Goal: Information Seeking & Learning: Learn about a topic

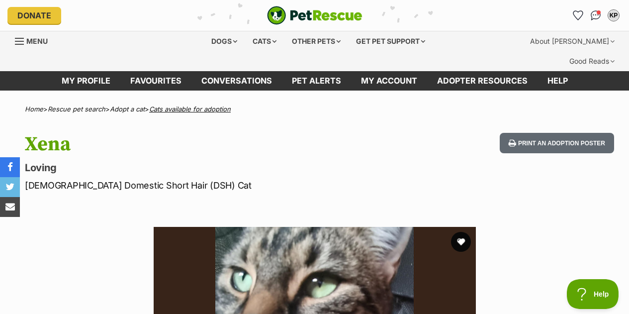
click at [173, 105] on link "Cats available for adoption" at bounding box center [190, 109] width 82 height 8
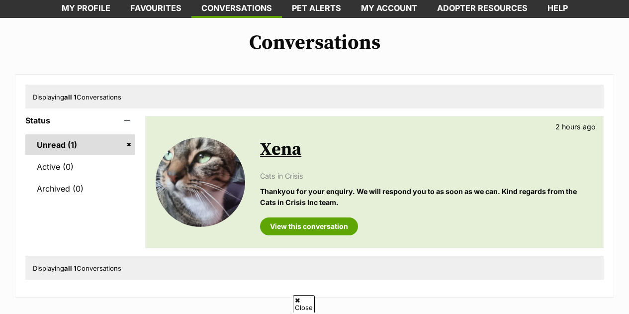
scroll to position [73, 0]
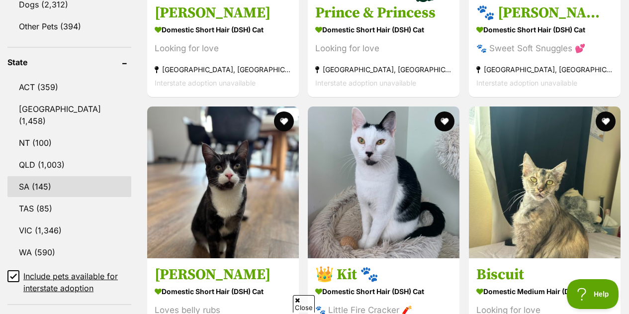
click at [54, 176] on link "SA (145)" at bounding box center [69, 186] width 124 height 21
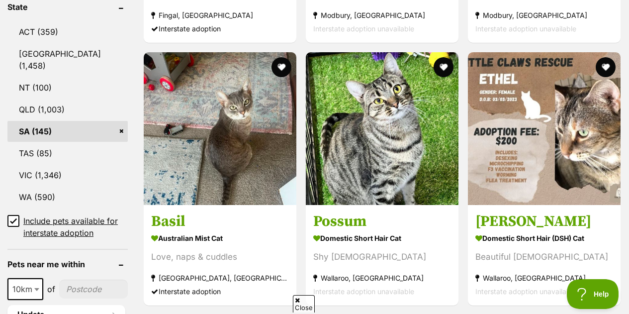
scroll to position [557, 0]
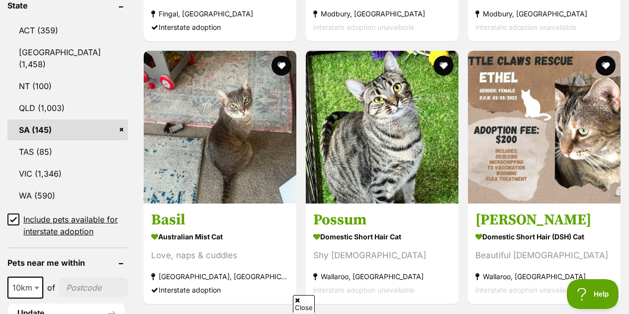
click at [14, 216] on icon at bounding box center [13, 219] width 7 height 7
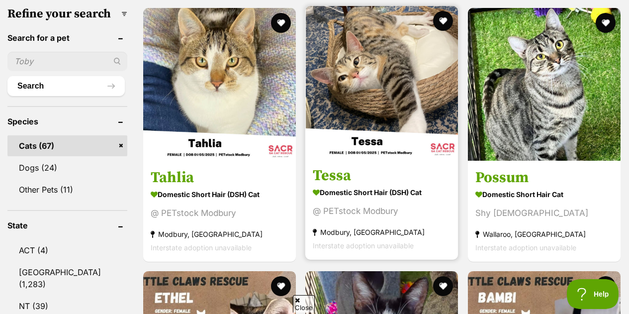
scroll to position [336, 0]
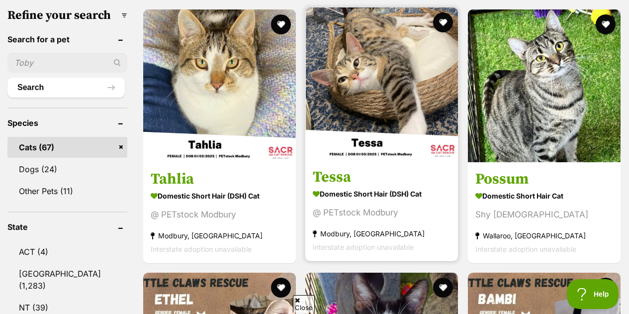
click at [419, 227] on strong "Modbury, [GEOGRAPHIC_DATA]" at bounding box center [382, 233] width 138 height 13
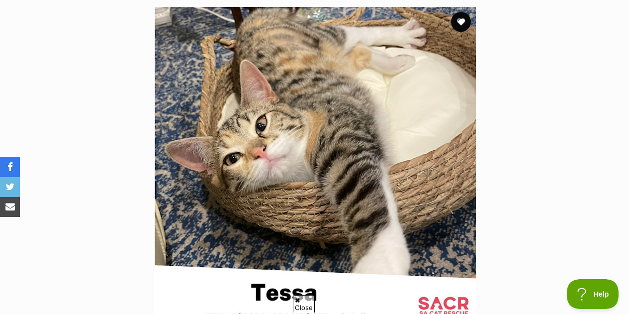
scroll to position [196, 0]
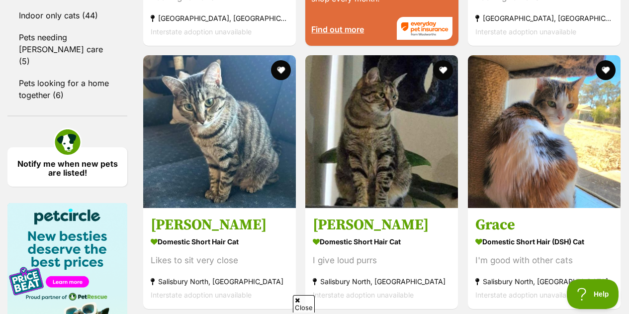
scroll to position [1437, 0]
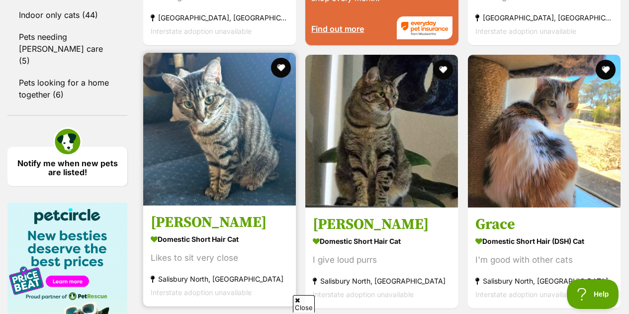
click at [287, 167] on img at bounding box center [219, 129] width 153 height 153
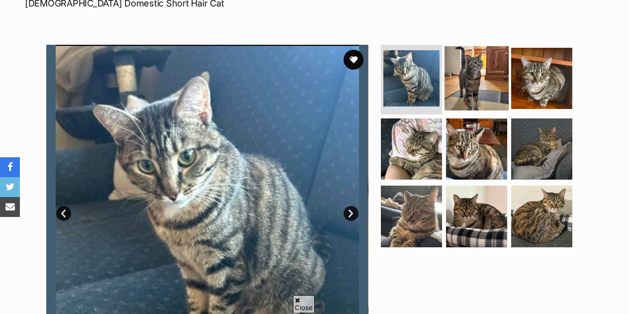
scroll to position [182, 0]
click at [487, 56] on img at bounding box center [477, 78] width 64 height 64
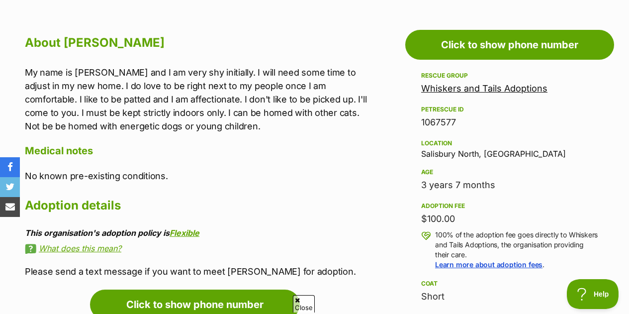
scroll to position [551, 0]
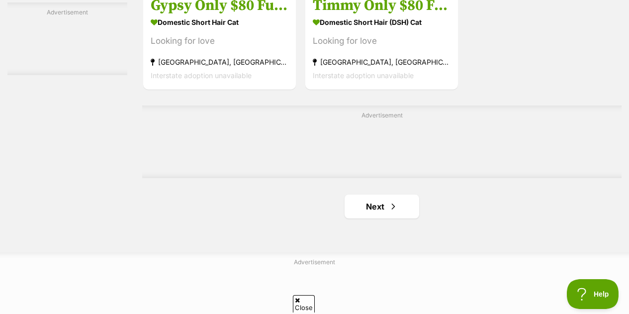
scroll to position [2278, 0]
click at [395, 200] on span "Next page" at bounding box center [393, 206] width 10 height 12
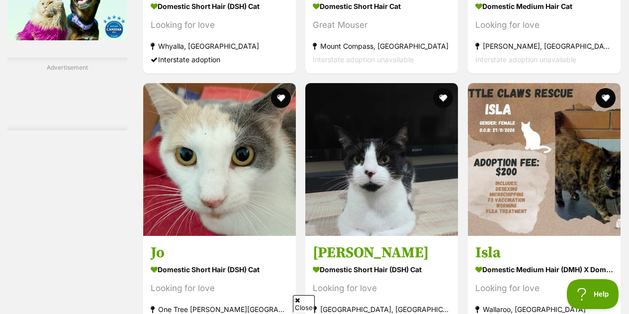
scroll to position [1796, 0]
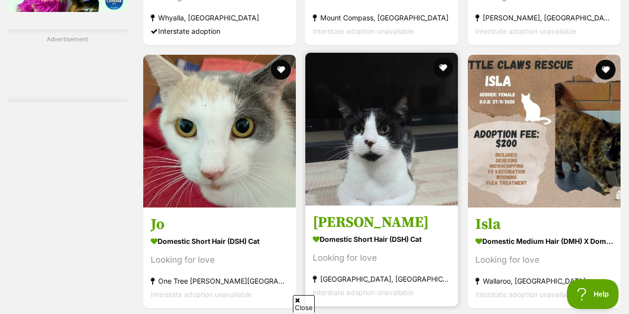
click at [418, 139] on img at bounding box center [381, 129] width 153 height 153
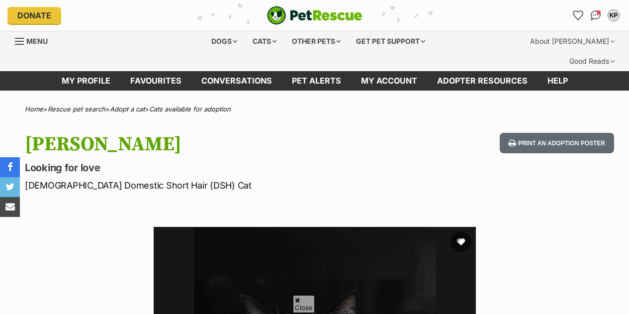
scroll to position [251, 0]
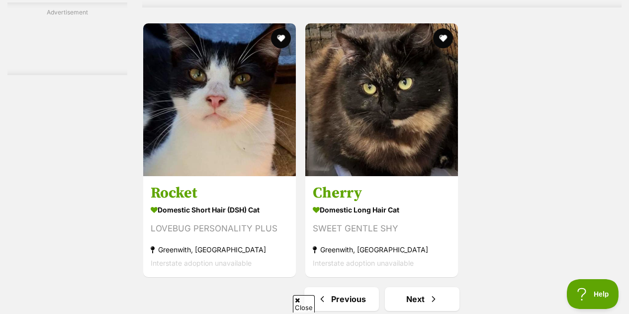
scroll to position [2186, 0]
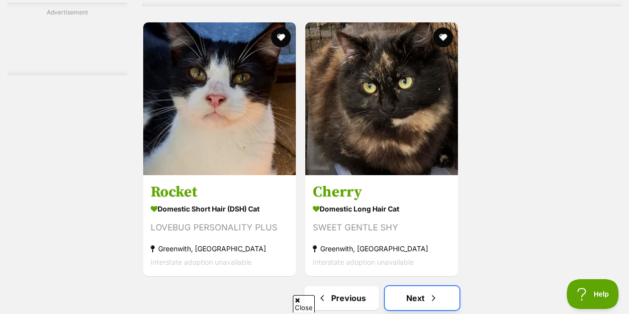
click at [423, 286] on link "Next" at bounding box center [422, 298] width 75 height 24
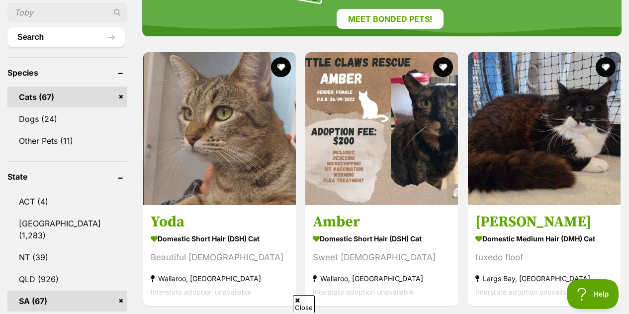
scroll to position [383, 0]
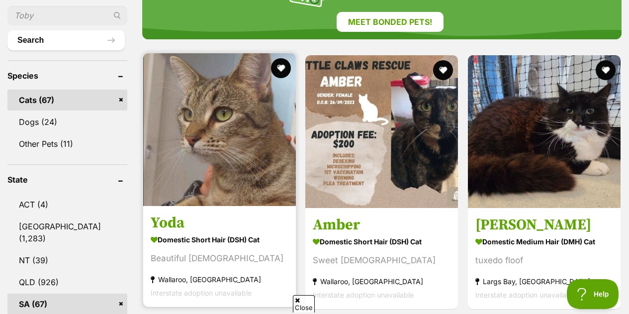
click at [261, 180] on img at bounding box center [219, 129] width 153 height 153
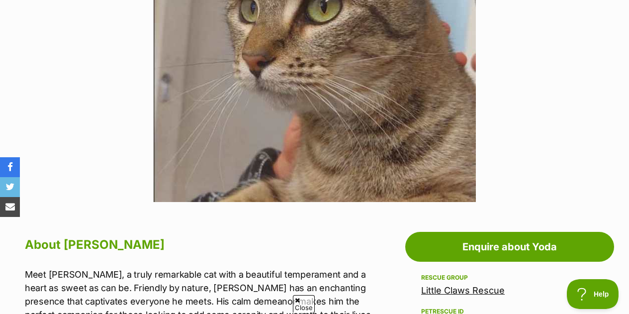
scroll to position [199, 0]
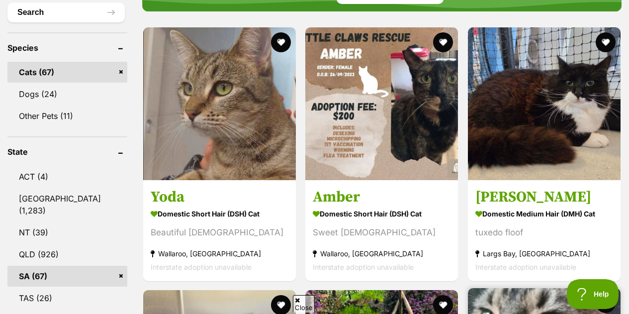
scroll to position [424, 0]
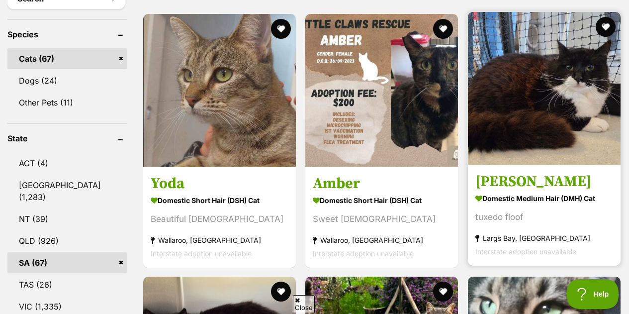
click at [564, 172] on h3 "[PERSON_NAME]" at bounding box center [544, 181] width 138 height 19
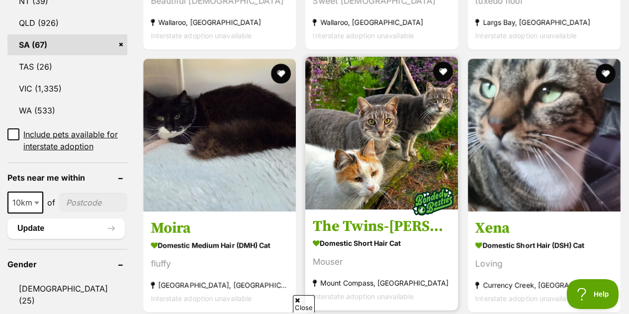
click at [424, 136] on img at bounding box center [381, 133] width 153 height 153
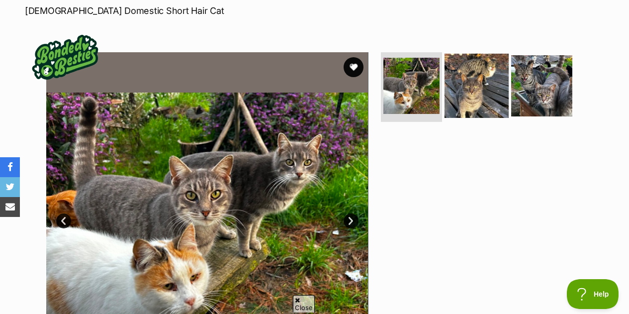
click at [462, 81] on img at bounding box center [477, 86] width 64 height 64
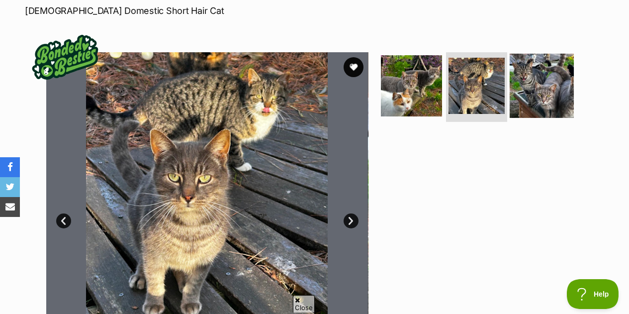
click at [533, 65] on img at bounding box center [542, 86] width 64 height 64
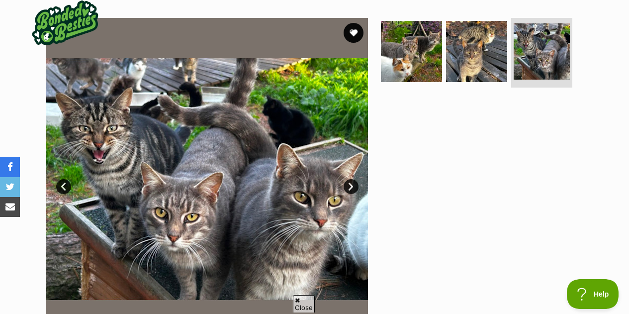
scroll to position [209, 0]
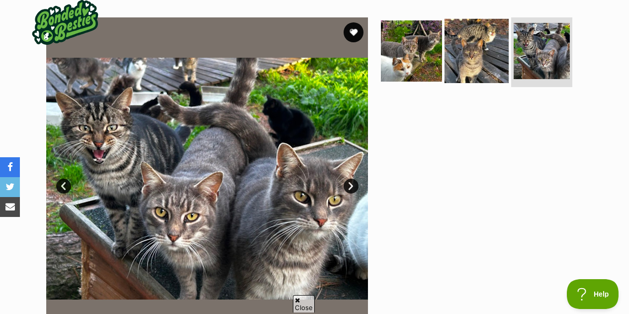
click at [473, 46] on img at bounding box center [477, 51] width 64 height 64
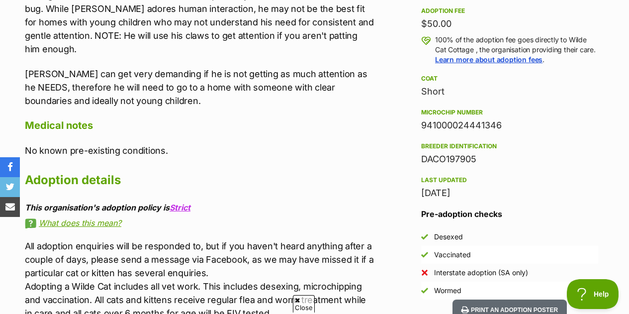
scroll to position [706, 0]
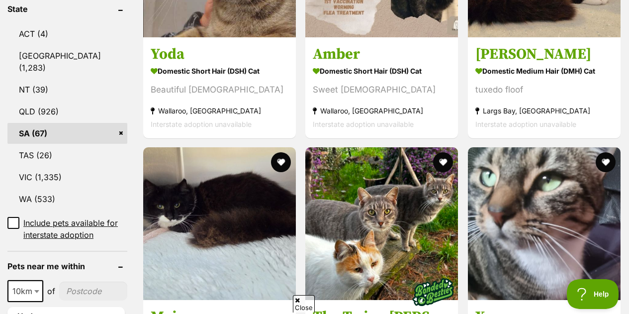
scroll to position [686, 0]
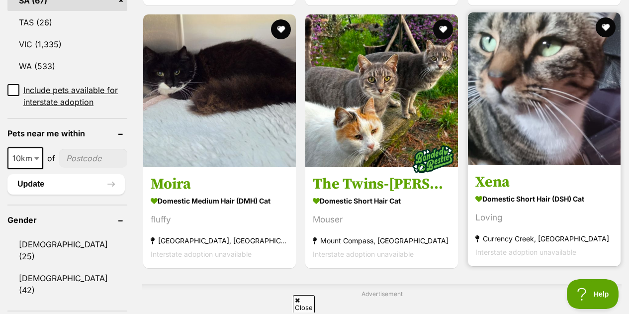
click at [555, 173] on h3 "Xena" at bounding box center [544, 182] width 138 height 19
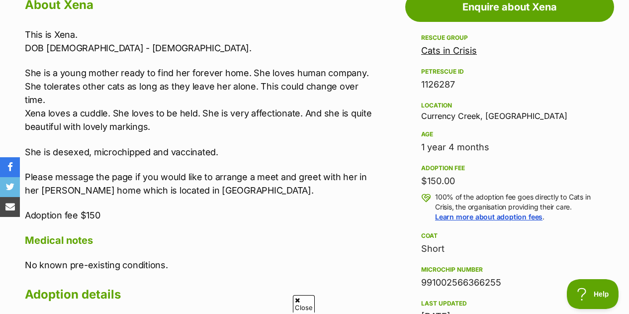
scroll to position [588, 0]
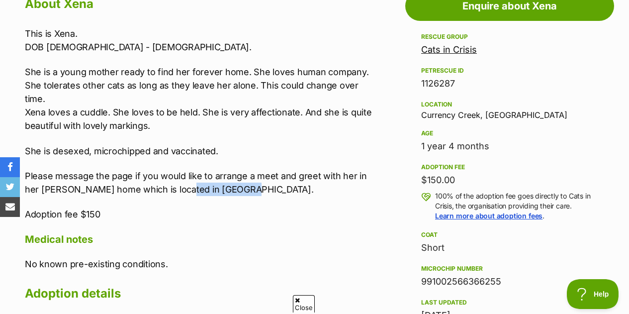
drag, startPoint x: 235, startPoint y: 170, endPoint x: 173, endPoint y: 170, distance: 62.7
click at [173, 170] on p "Please message the page if you would like to arrange a meet and greet with her …" at bounding box center [200, 182] width 350 height 27
copy p "Currency Creek"
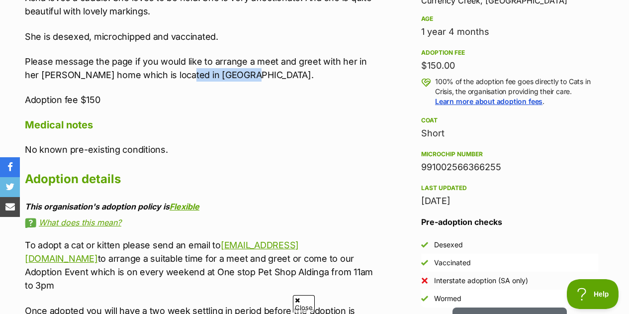
scroll to position [707, 0]
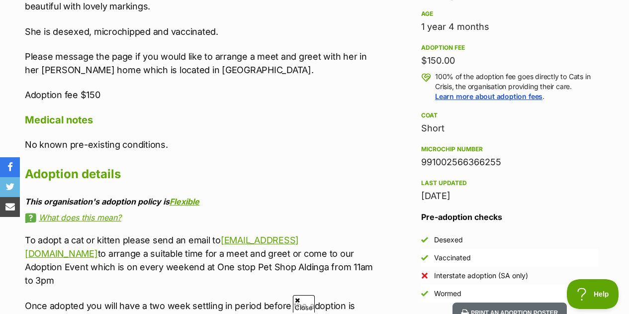
click at [170, 207] on div "About Xena This is Xena. DOB [DEMOGRAPHIC_DATA] - [DEMOGRAPHIC_DATA]. She is a …" at bounding box center [200, 133] width 350 height 519
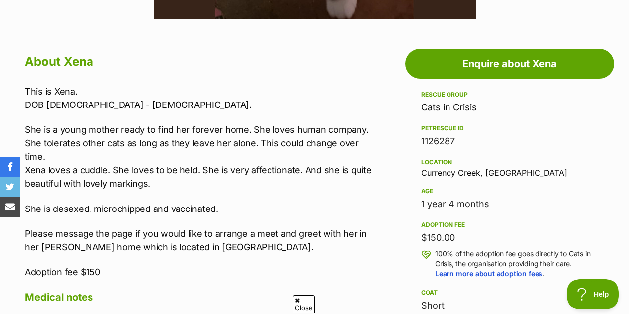
scroll to position [530, 0]
